Goal: Obtain resource: Download file/media

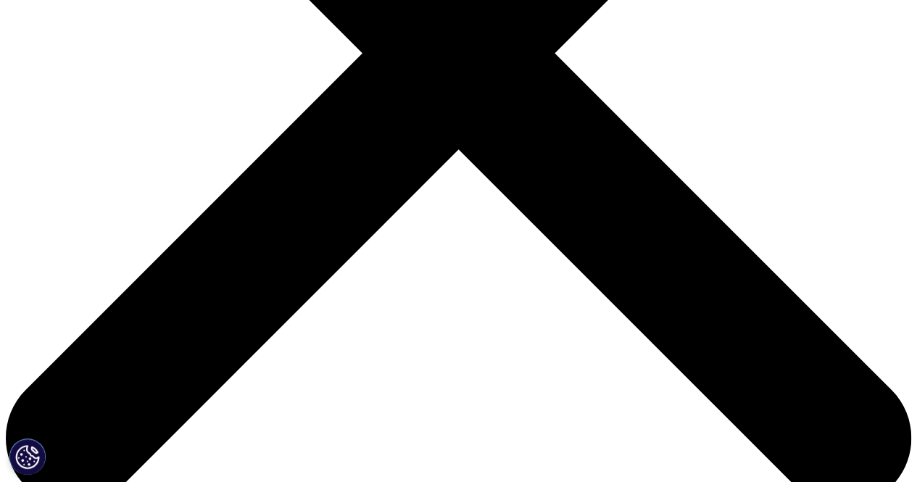
scroll to position [458, 856]
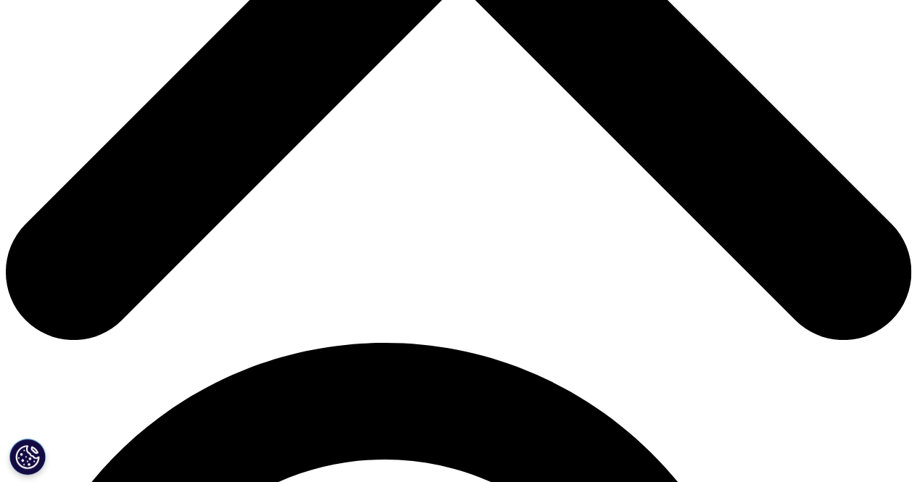
scroll to position [616, 0]
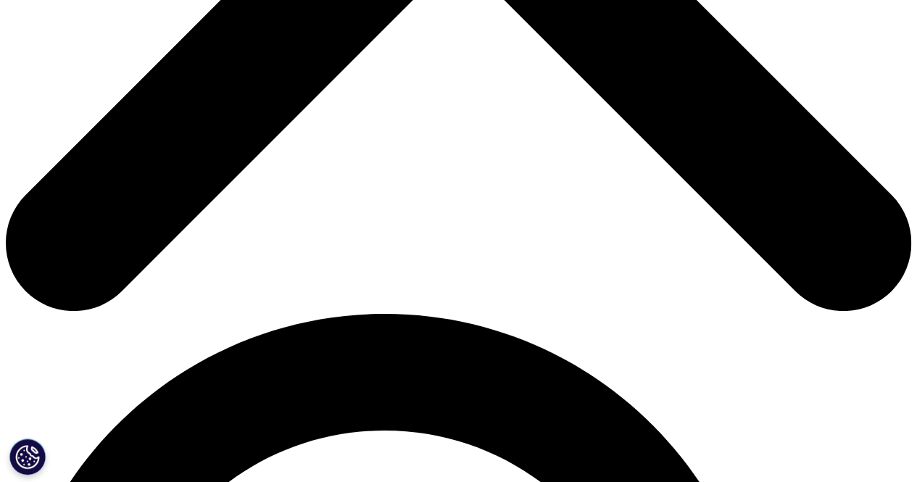
type input "Bharat"
type input "Sisodia"
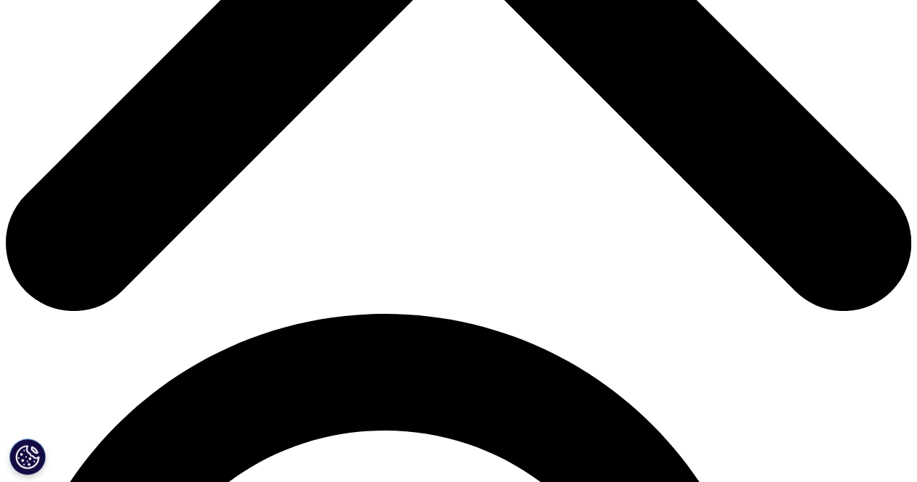
scroll to position [0, 36]
type input "bharat.sisodia@hdfclife.com"
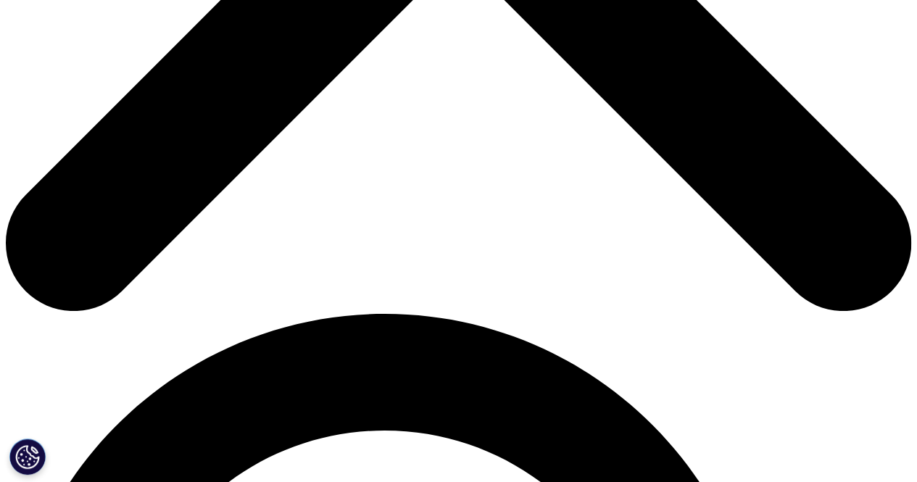
type input "Management Trainee"
type input "HDFC Life"
select select "[GEOGRAPHIC_DATA]"
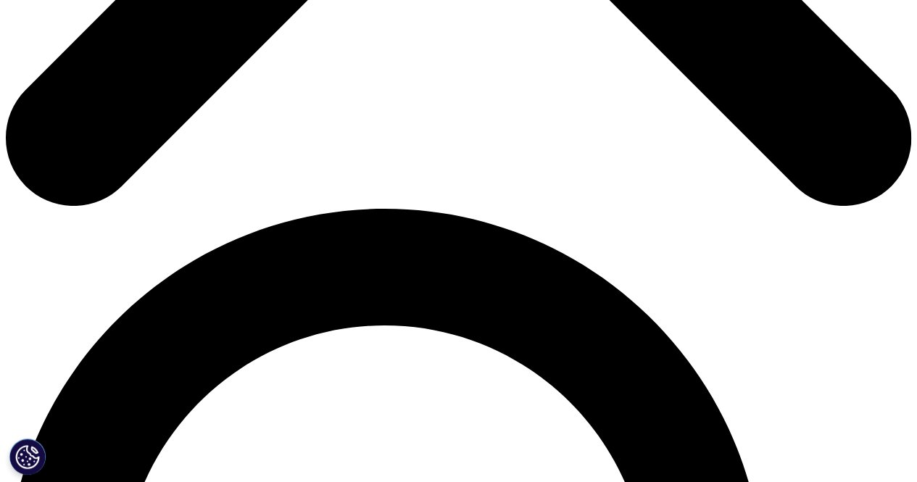
scroll to position [724, 0]
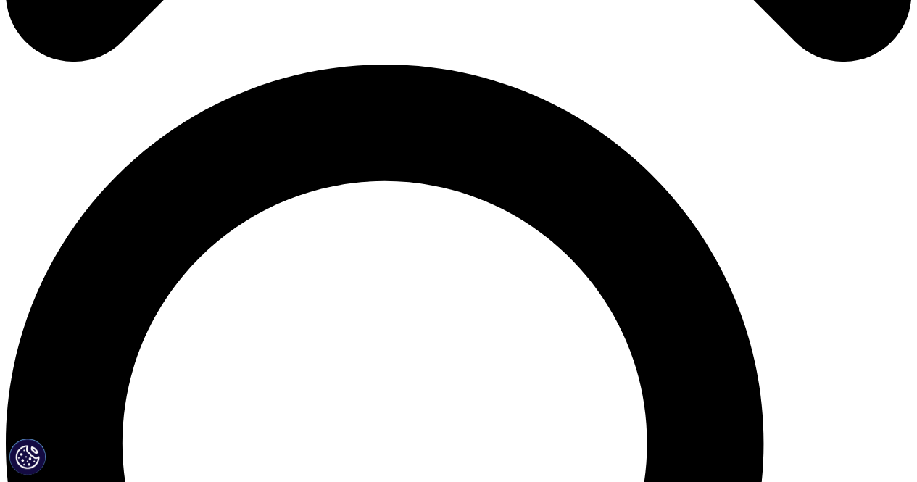
scroll to position [869, 0]
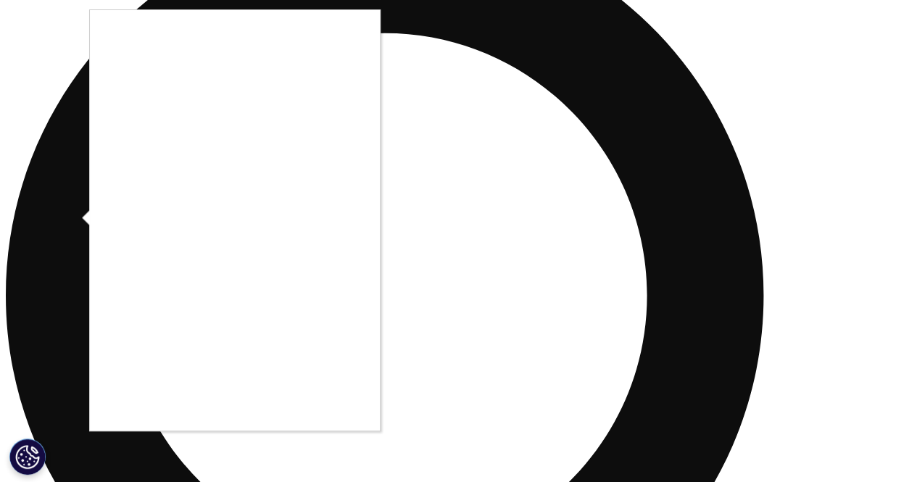
scroll to position [1015, 0]
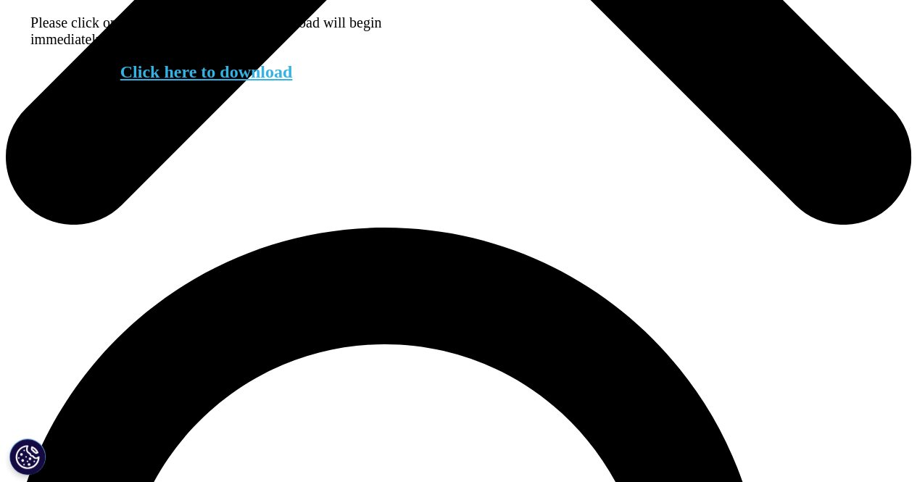
scroll to position [693, 0]
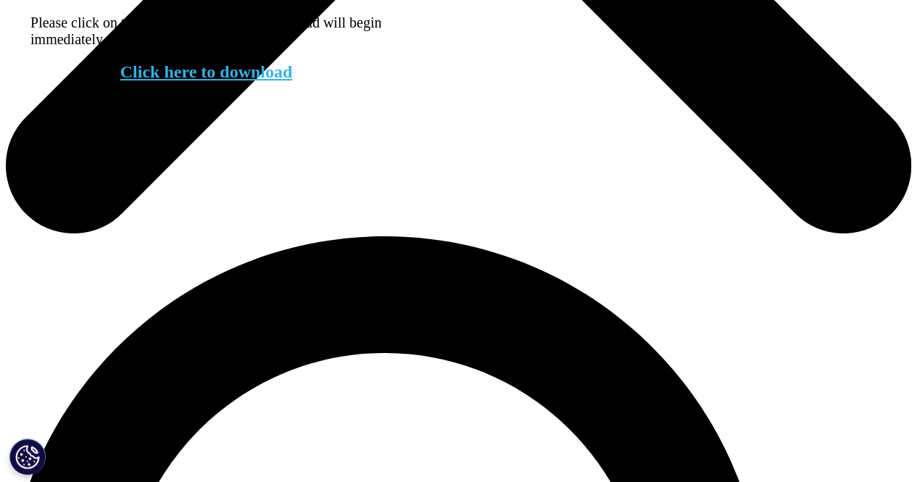
click at [231, 81] on link "Click here to download" at bounding box center [206, 71] width 173 height 19
